Goal: Entertainment & Leisure: Consume media (video, audio)

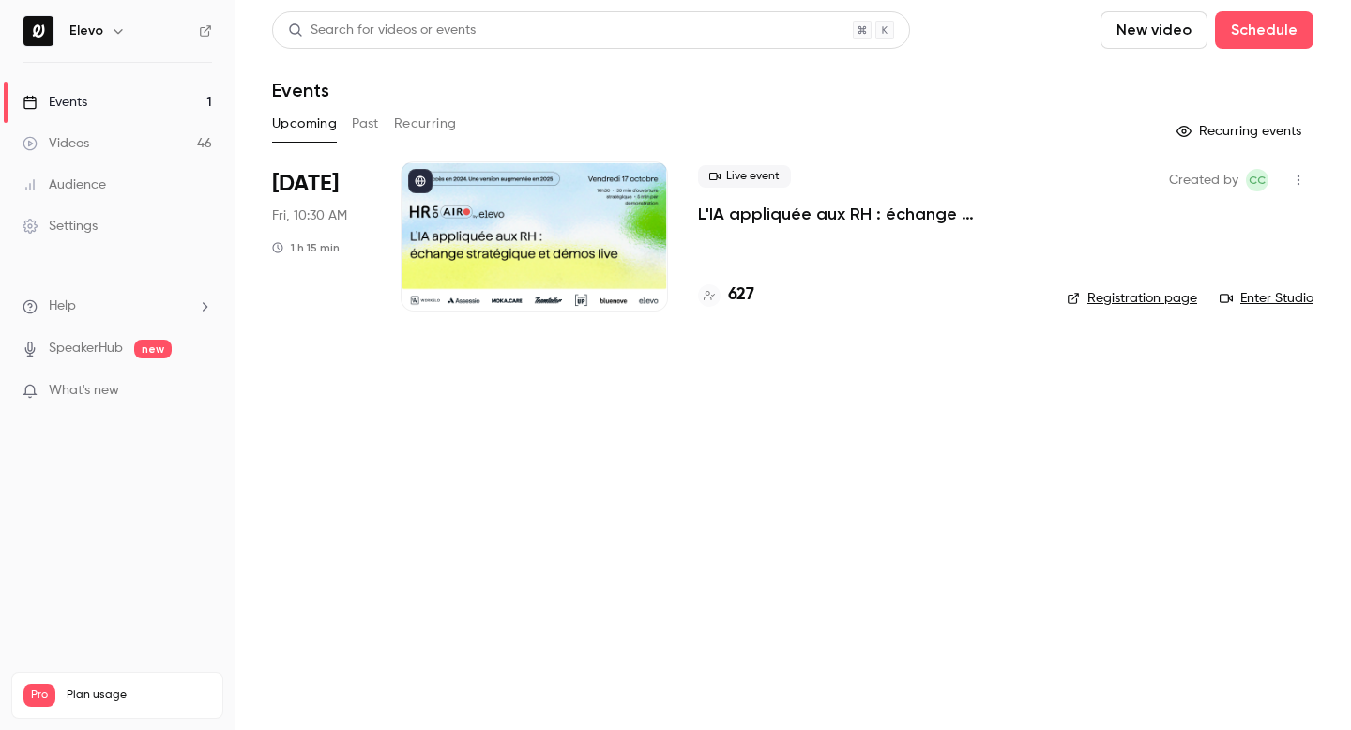
click at [353, 130] on button "Past" at bounding box center [365, 124] width 27 height 30
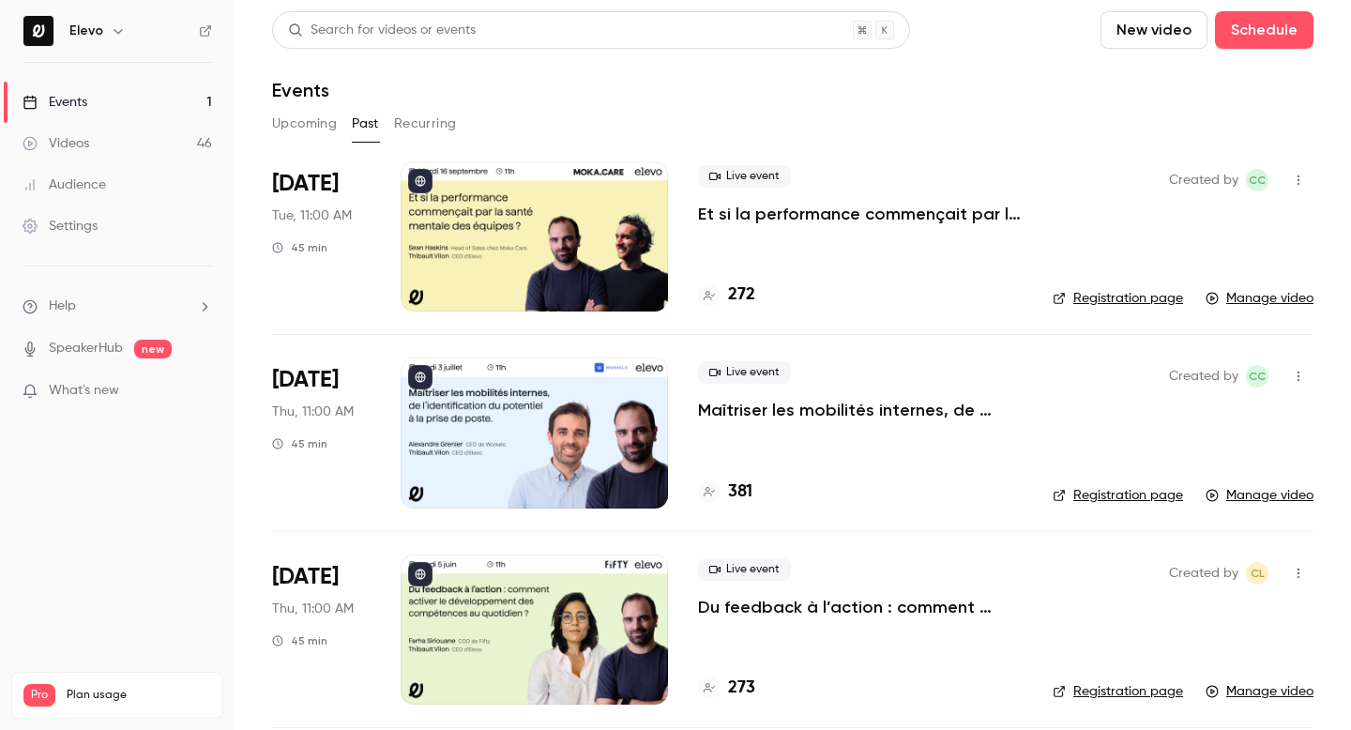
click at [714, 406] on p "Maîtriser les mobilités internes, de l’identification du potentiel à la prise d…" at bounding box center [860, 410] width 325 height 23
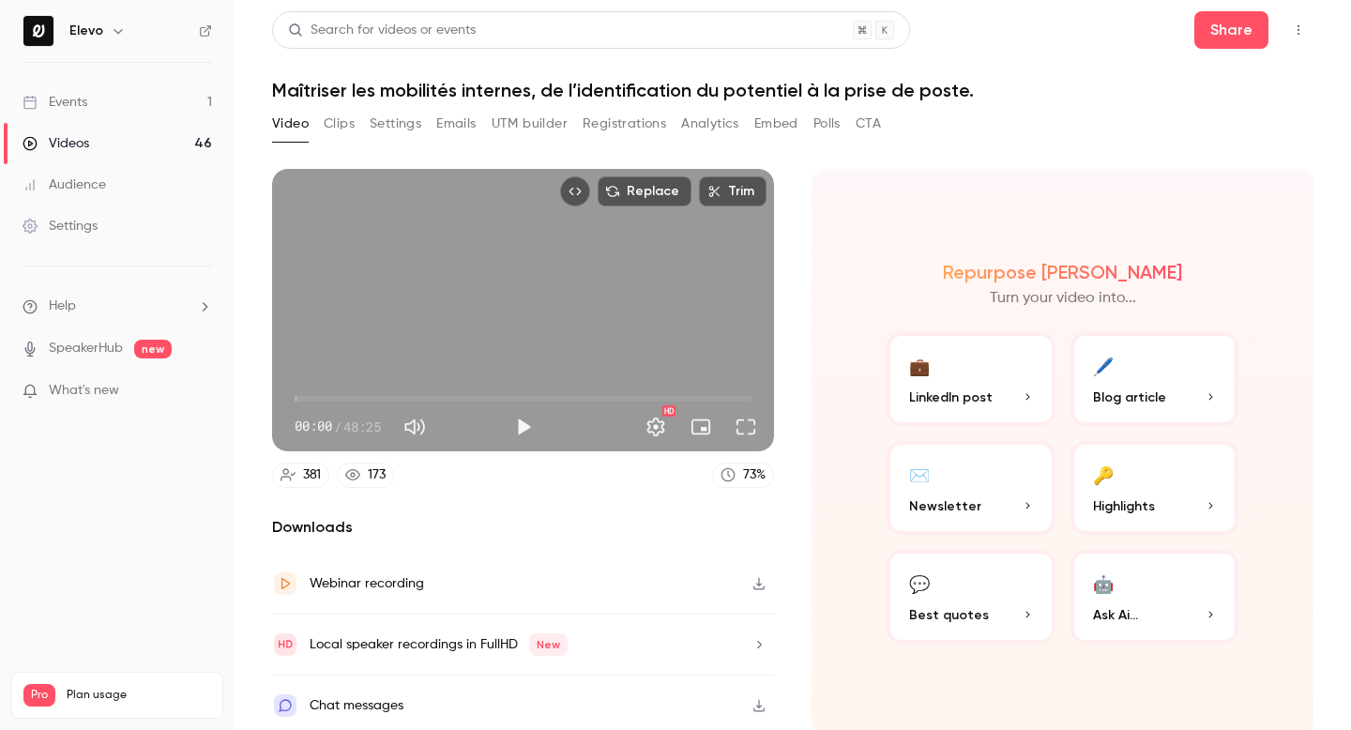
click at [388, 96] on h1 "Maîtriser les mobilités internes, de l’identification du potentiel à la prise d…" at bounding box center [792, 90] width 1041 height 23
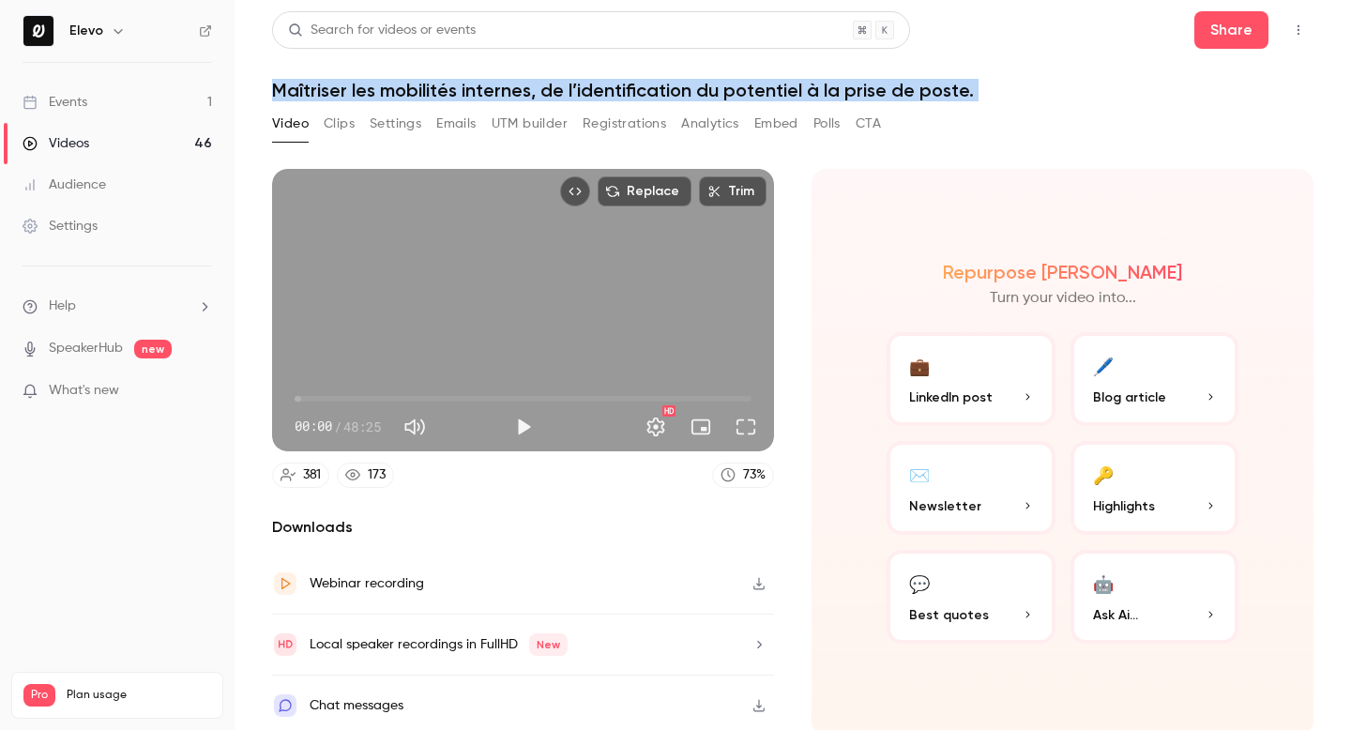
click at [388, 96] on h1 "Maîtriser les mobilités internes, de l’identification du potentiel à la prise d…" at bounding box center [792, 90] width 1041 height 23
copy div "Maîtriser les mobilités internes, de l’identification du potentiel à la prise d…"
